Goal: Information Seeking & Learning: Learn about a topic

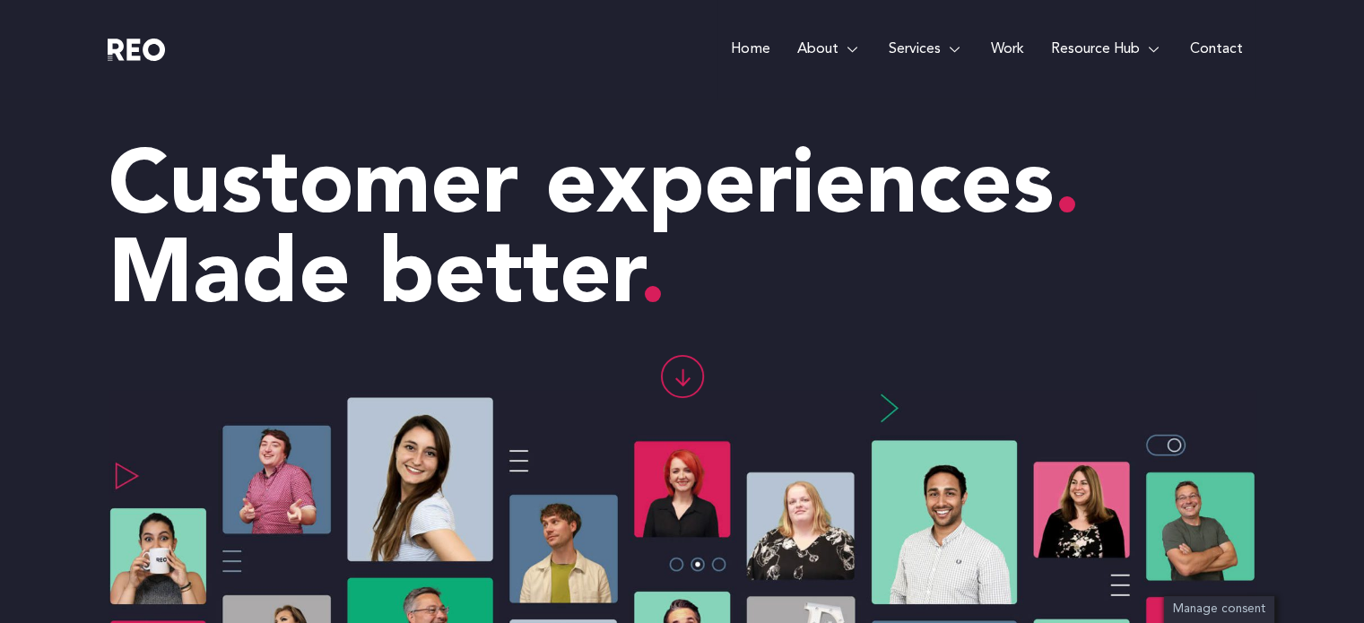
click at [1223, 48] on link "Contact" at bounding box center [1216, 49] width 80 height 99
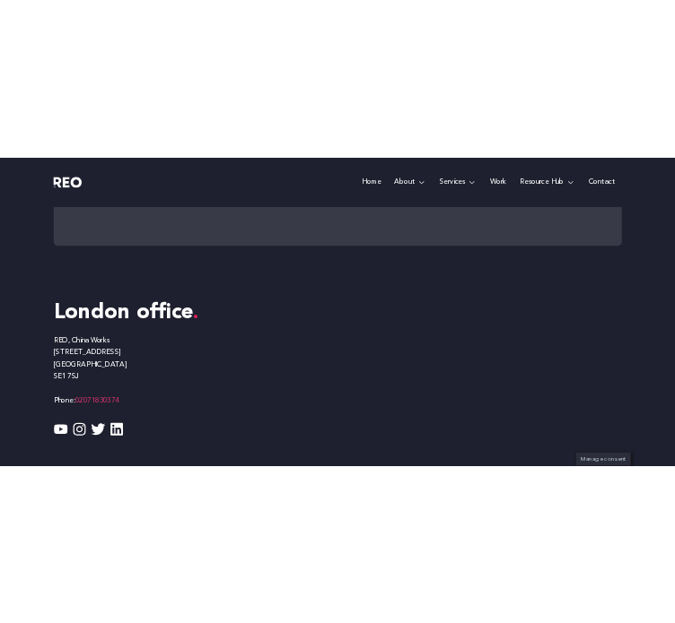
scroll to position [1280, 0]
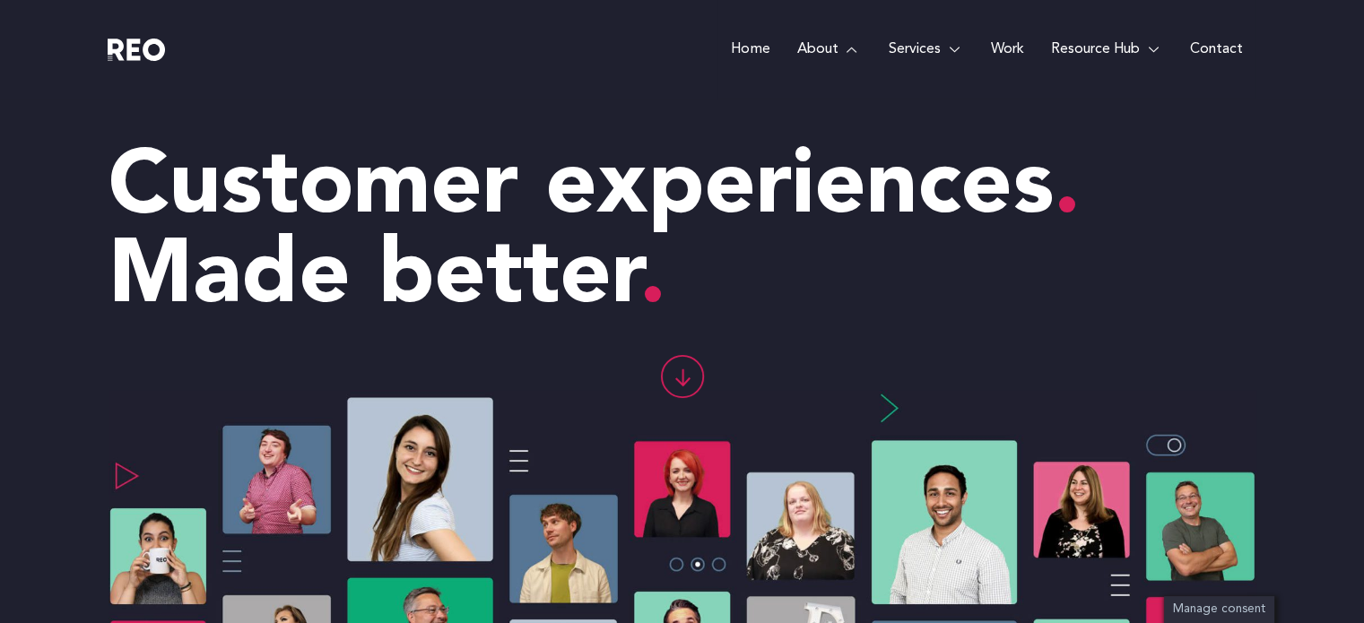
click at [674, 49] on link "About" at bounding box center [828, 49] width 91 height 99
click at [674, 378] on icon at bounding box center [681, 376] width 41 height 41
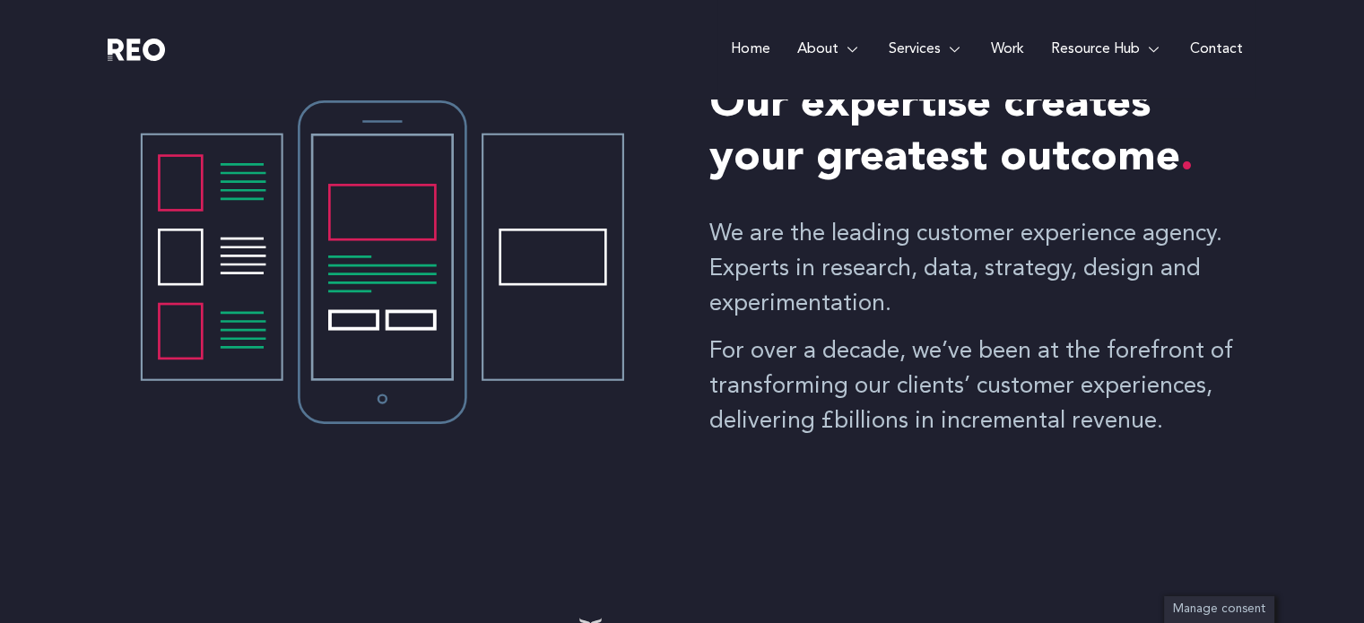
scroll to position [788, 0]
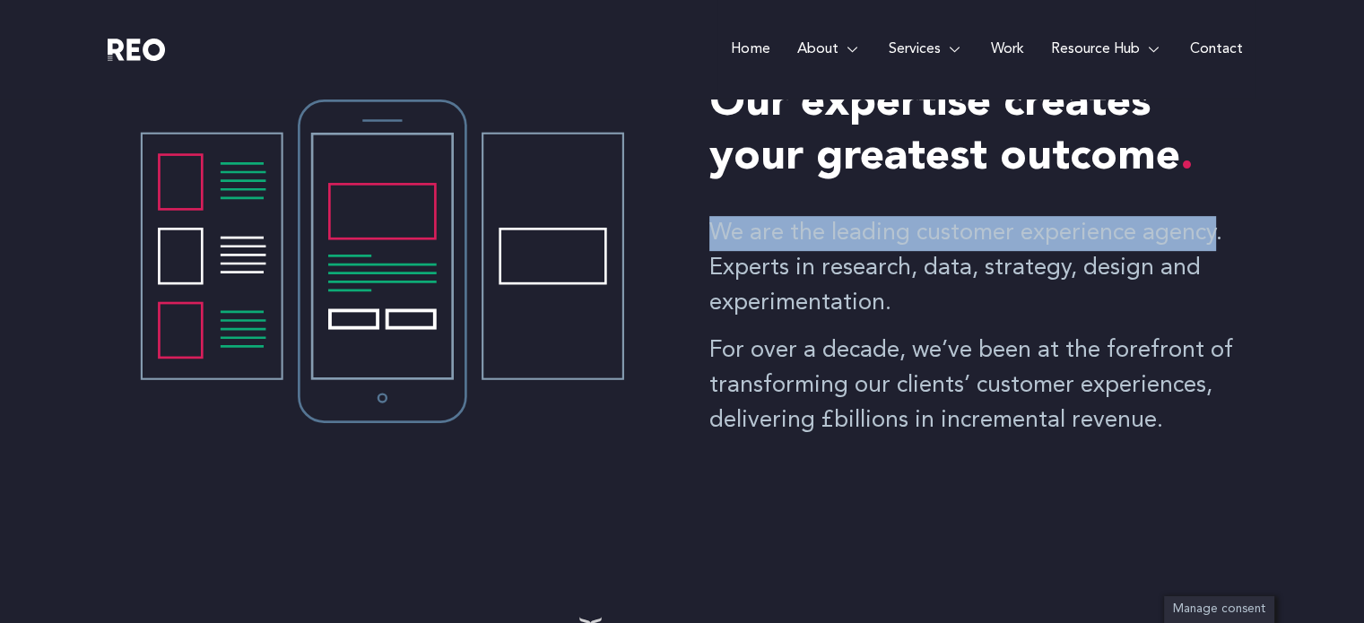
drag, startPoint x: 711, startPoint y: 228, endPoint x: 1213, endPoint y: 234, distance: 501.5
click at [674, 234] on p "We are the leading customer experience agency. Experts in research, data, strat…" at bounding box center [983, 268] width 547 height 105
click at [674, 49] on link "Services" at bounding box center [926, 49] width 102 height 99
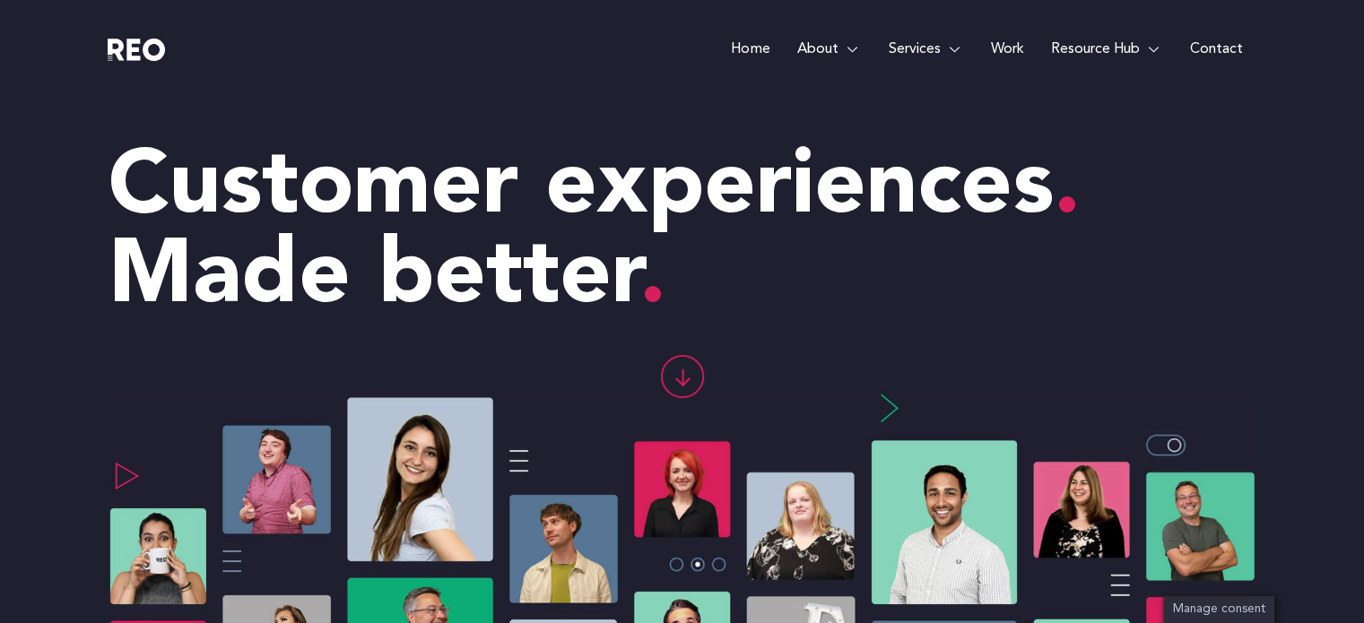
click at [674, 51] on link "Work" at bounding box center [1007, 49] width 60 height 99
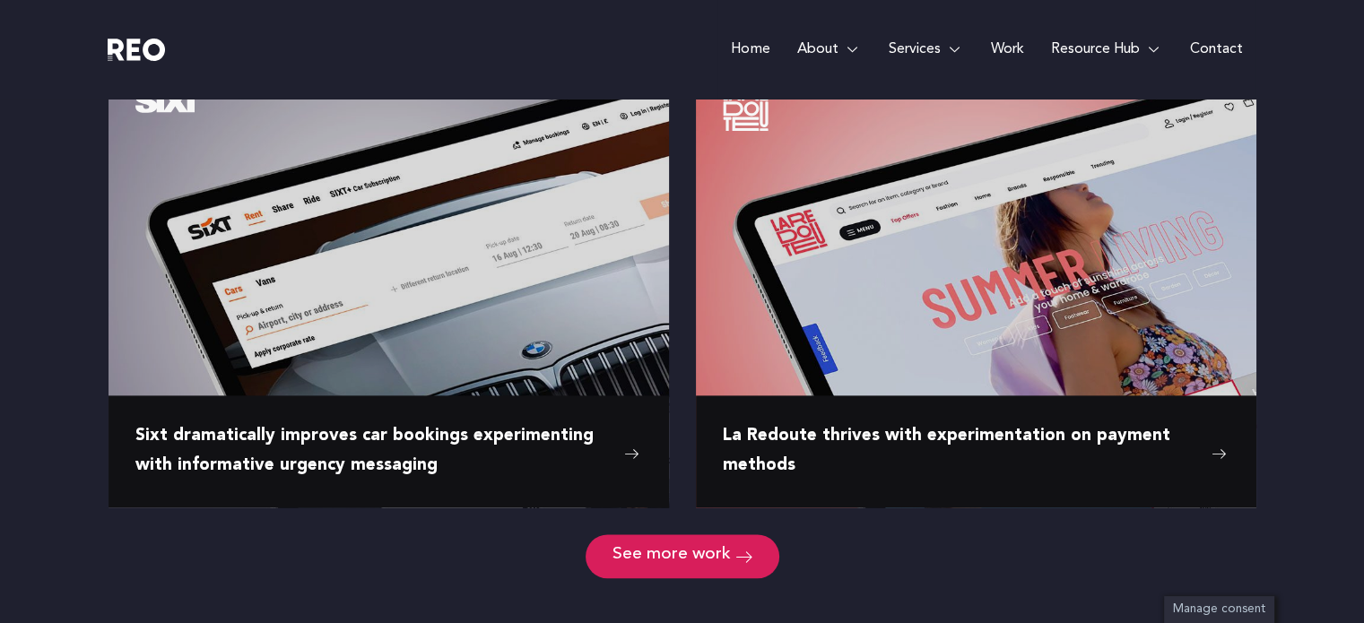
scroll to position [2702, 0]
click at [699, 535] on link "See more work" at bounding box center [683, 557] width 194 height 44
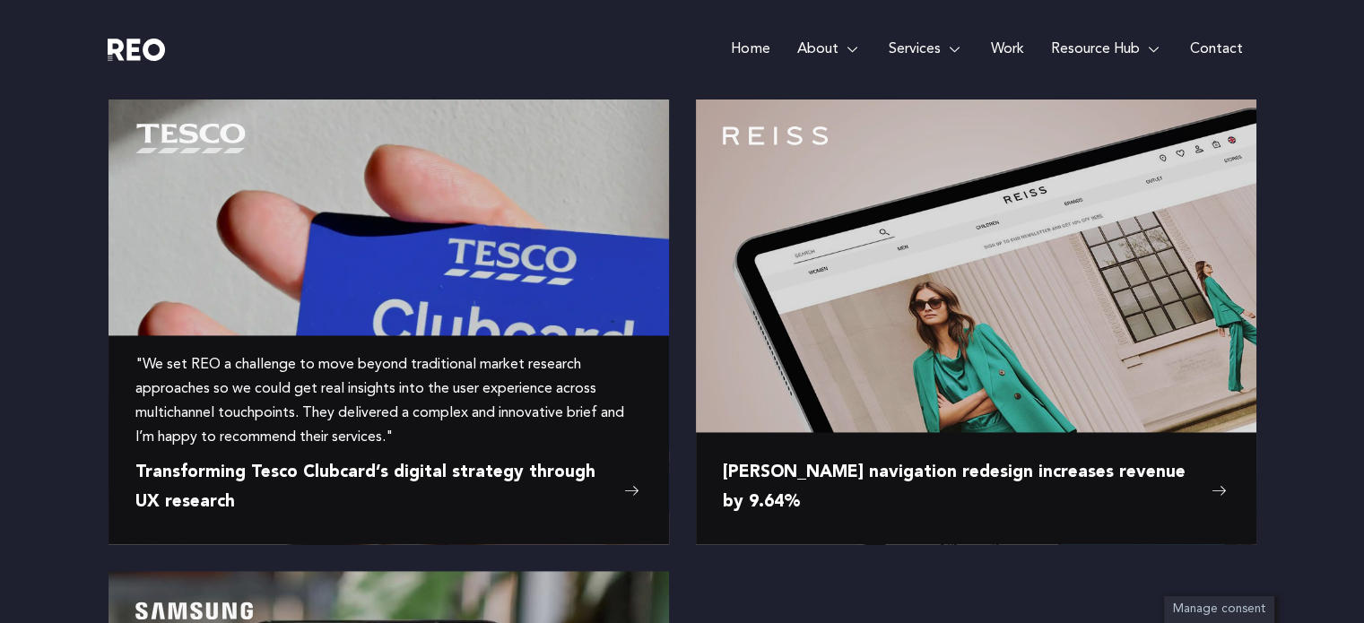
click at [577, 455] on div ""We set REO a challenge to move beyond traditional market research approaches s…" at bounding box center [388, 439] width 507 height 209
click at [559, 492] on span "Transforming Tesco Clubcard’s digital strategy through UX research" at bounding box center [375, 488] width 480 height 58
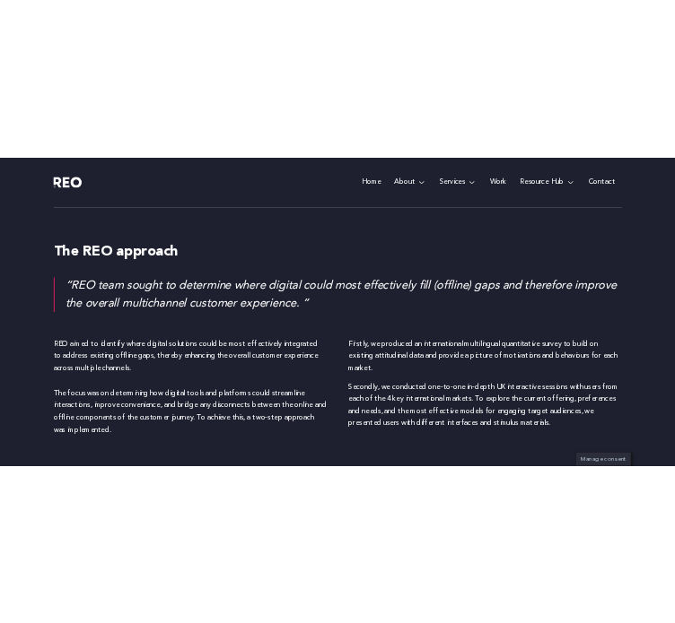
scroll to position [2147, 0]
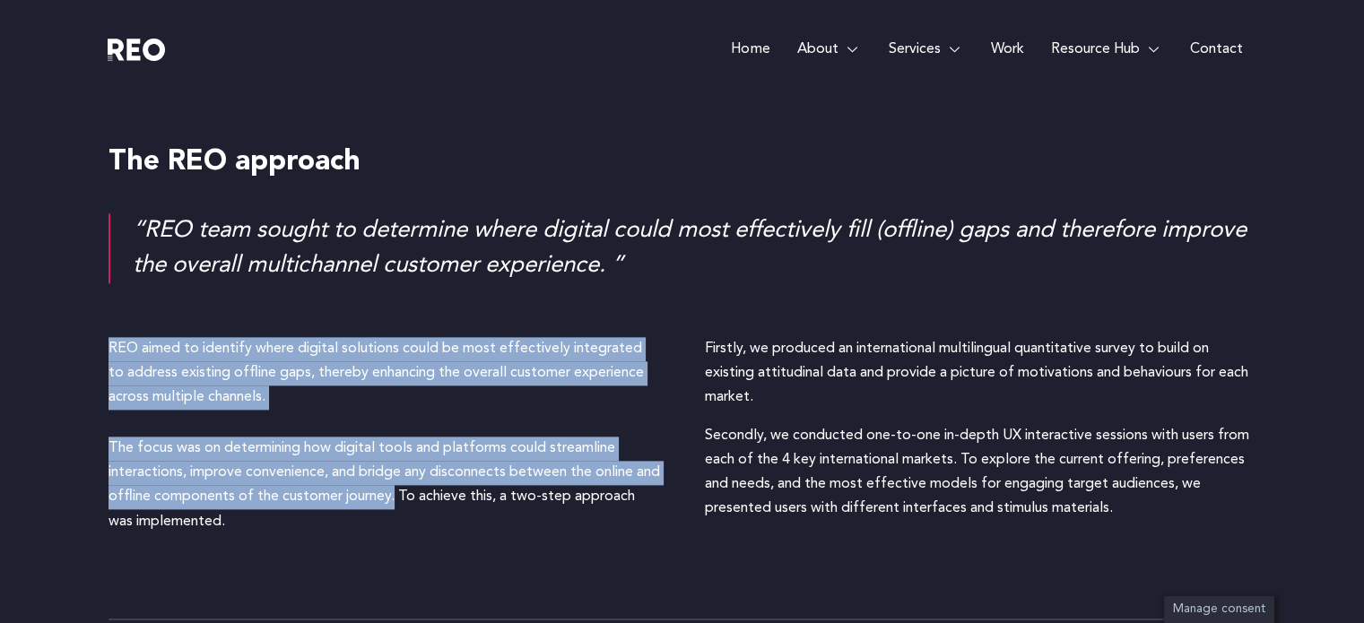
drag, startPoint x: 109, startPoint y: 344, endPoint x: 416, endPoint y: 487, distance: 338.3
click at [416, 487] on div "REO aimed to identify where digital solutions could be most effectively integra…" at bounding box center [385, 442] width 552 height 210
copy div "REO aimed to identify where digital solutions could be most effectively integra…"
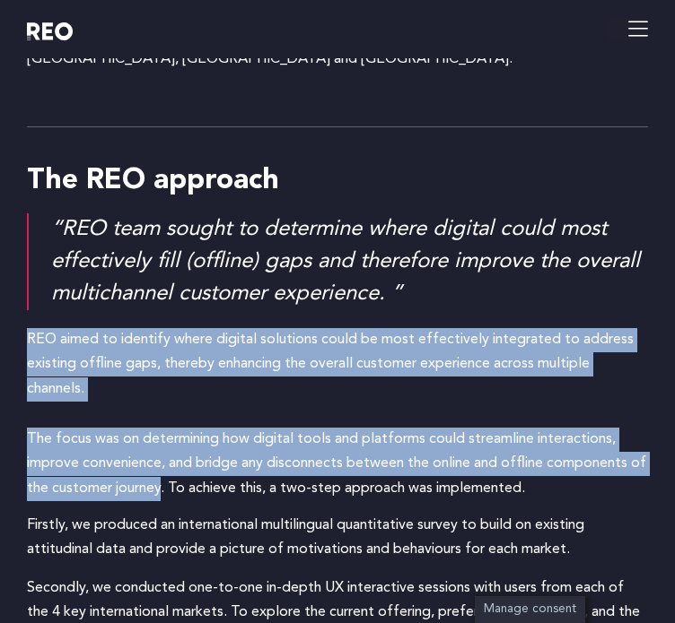
scroll to position [2399, 0]
